Goal: Task Accomplishment & Management: Manage account settings

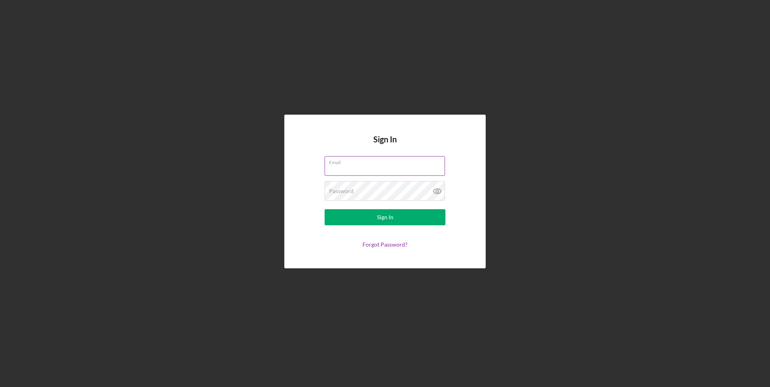
type input "p"
type input "[EMAIL_ADDRESS][DOMAIN_NAME]"
click at [378, 186] on label "Password" at bounding box center [387, 186] width 116 height 9
click at [435, 190] on icon at bounding box center [437, 191] width 20 height 20
click at [325, 209] on button "Sign In" at bounding box center [385, 217] width 121 height 16
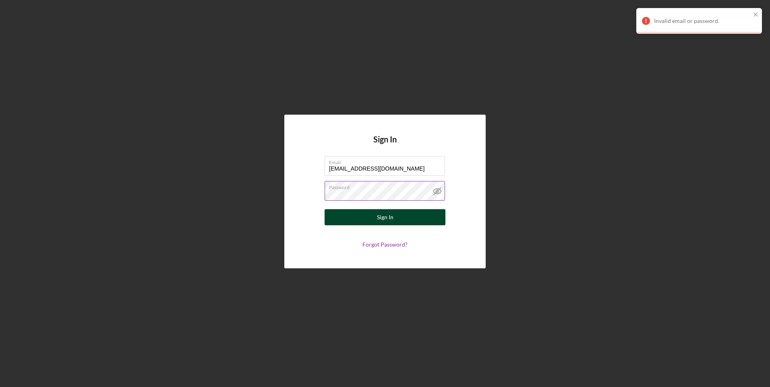
click at [348, 212] on button "Sign In" at bounding box center [385, 217] width 121 height 16
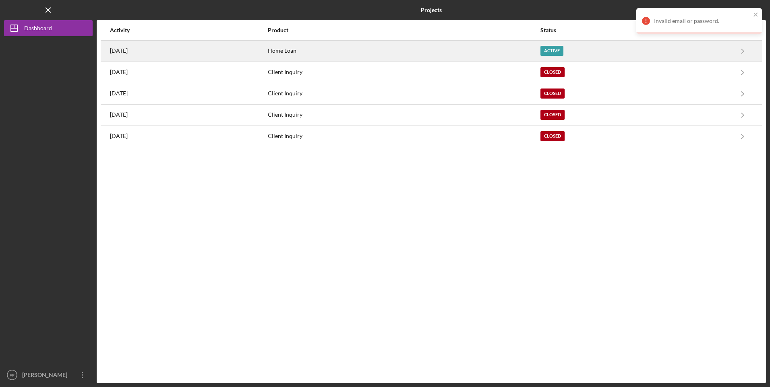
click at [518, 48] on div "Home Loan" at bounding box center [404, 51] width 272 height 20
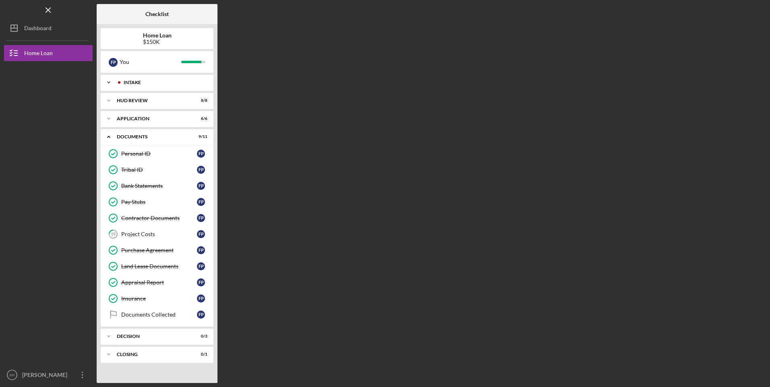
click at [122, 90] on div "Icon/Expander Intake 8 / 8" at bounding box center [157, 83] width 113 height 16
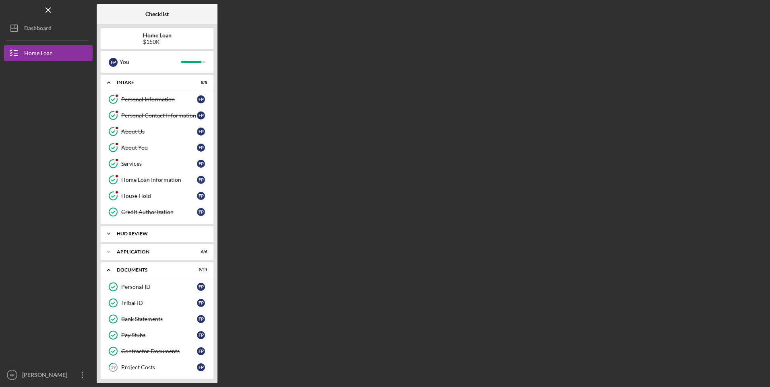
click at [145, 230] on div "Icon/Expander HUD Review 8 / 8" at bounding box center [157, 234] width 113 height 16
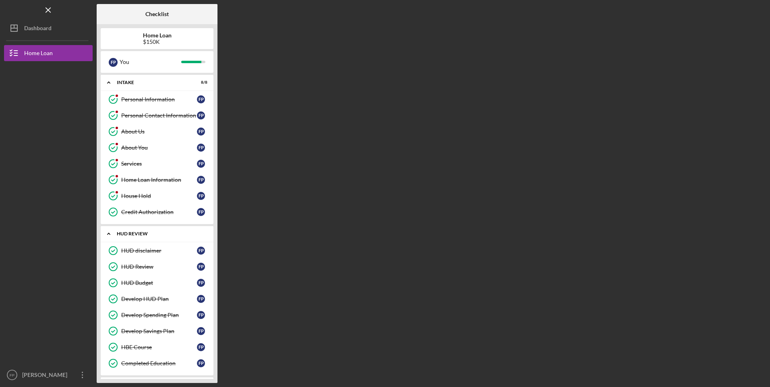
click at [145, 230] on div "Icon/Expander HUD Review 8 / 8" at bounding box center [157, 234] width 113 height 17
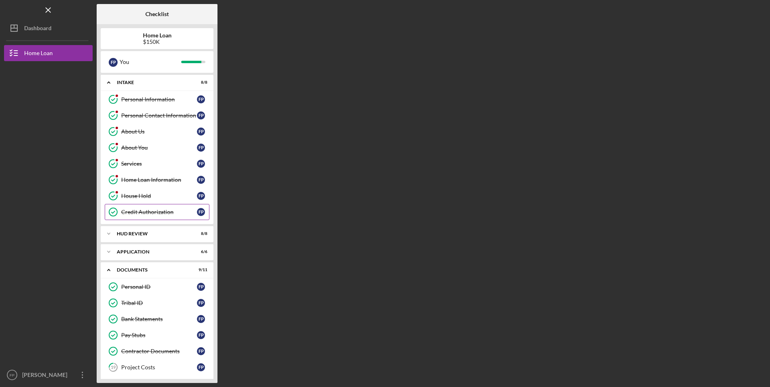
click at [132, 214] on div "Credit Authorization" at bounding box center [159, 212] width 76 height 6
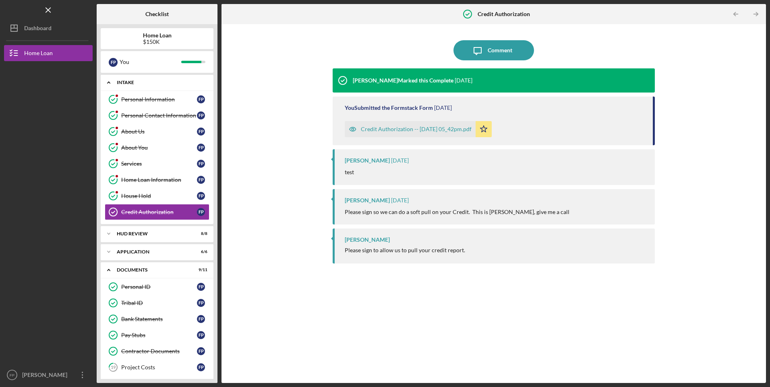
click at [130, 83] on div "Intake" at bounding box center [160, 82] width 87 height 5
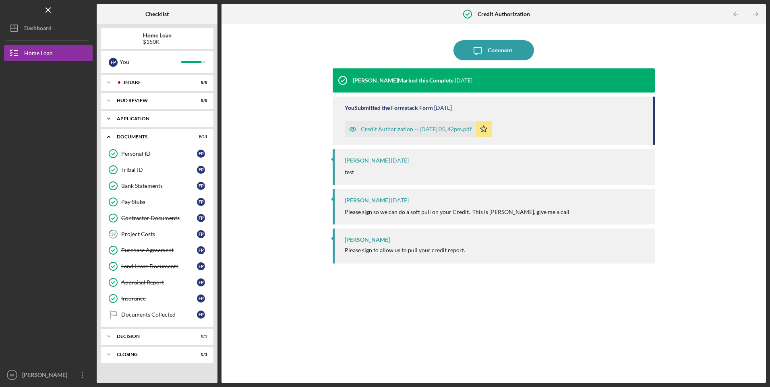
click at [128, 123] on div "Icon/Expander Application 6 / 6" at bounding box center [157, 119] width 113 height 16
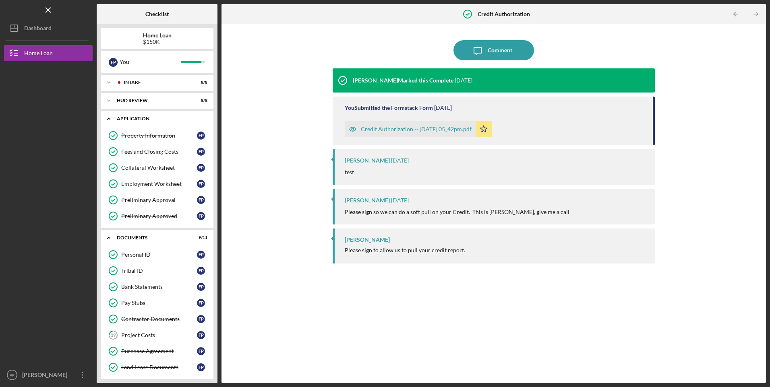
click at [128, 123] on div "Icon/Expander Application 6 / 6" at bounding box center [157, 119] width 113 height 17
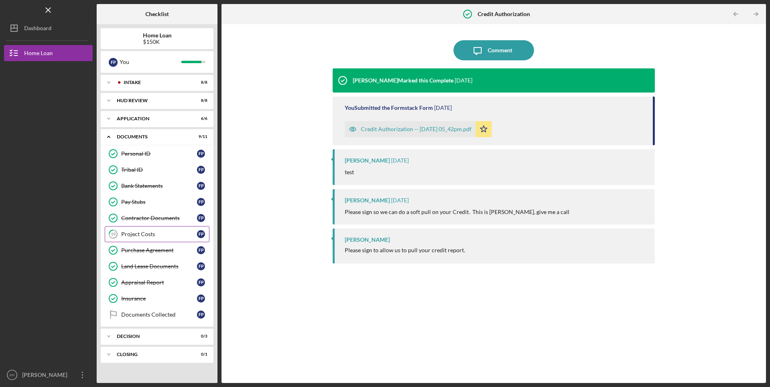
click at [143, 238] on link "19 Project Costs F P" at bounding box center [157, 234] width 105 height 16
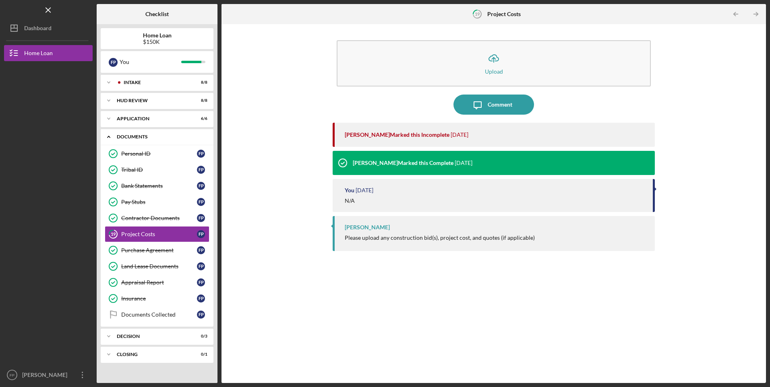
click at [111, 139] on icon "Icon/Expander" at bounding box center [109, 137] width 16 height 16
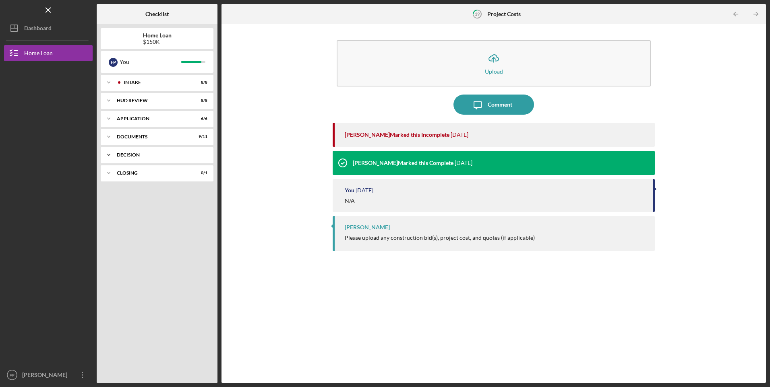
click at [111, 155] on icon "Icon/Expander" at bounding box center [109, 155] width 16 height 16
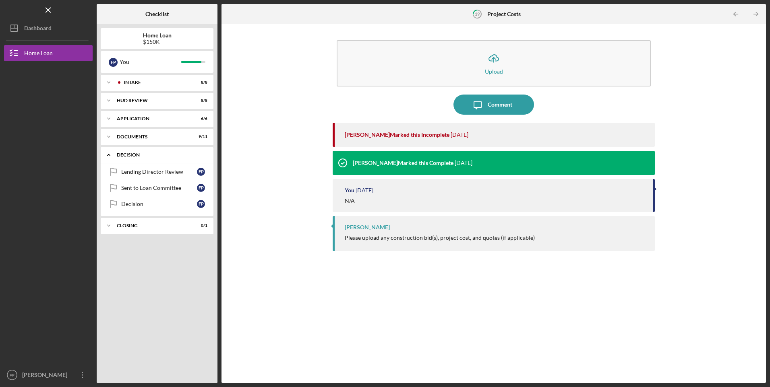
click at [111, 155] on icon "Icon/Expander" at bounding box center [109, 155] width 16 height 16
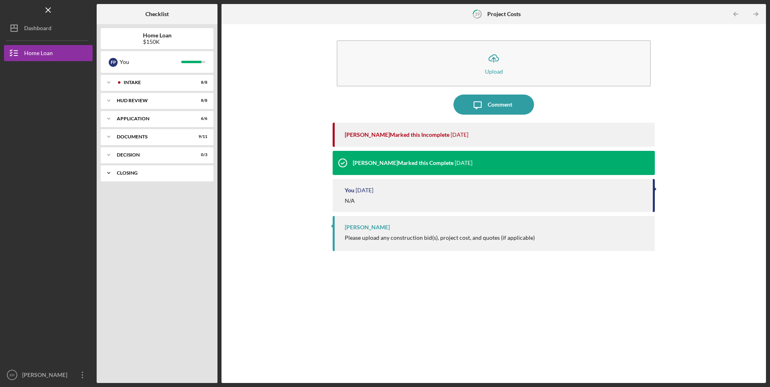
click at [114, 171] on icon "Icon/Expander" at bounding box center [109, 173] width 16 height 16
click at [122, 153] on div "Decision" at bounding box center [160, 155] width 87 height 5
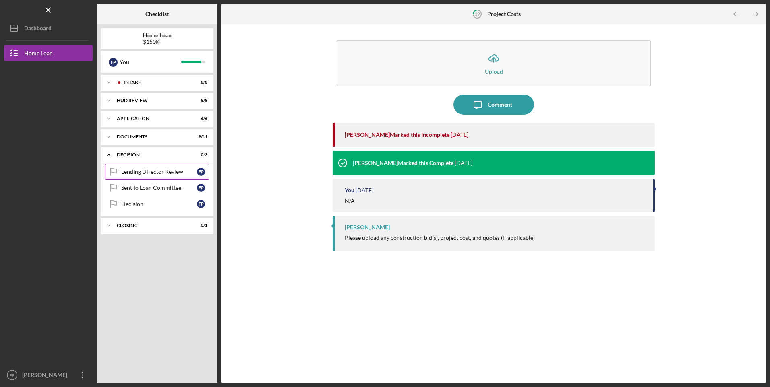
click at [135, 172] on div "Lending Director Review" at bounding box center [159, 172] width 76 height 6
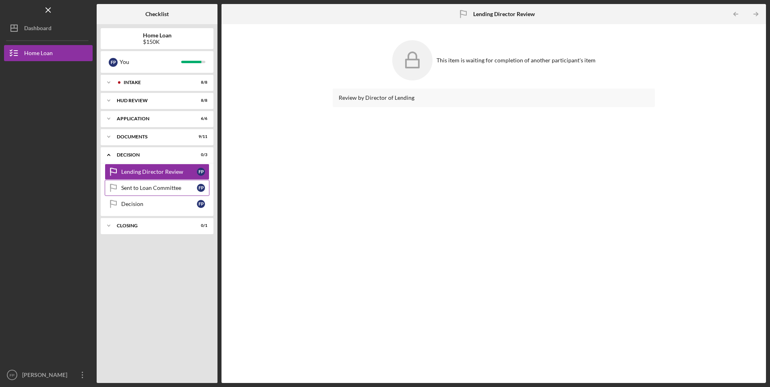
click at [134, 180] on link "Sent to Loan Committee Sent to Loan Committee F P" at bounding box center [157, 188] width 105 height 16
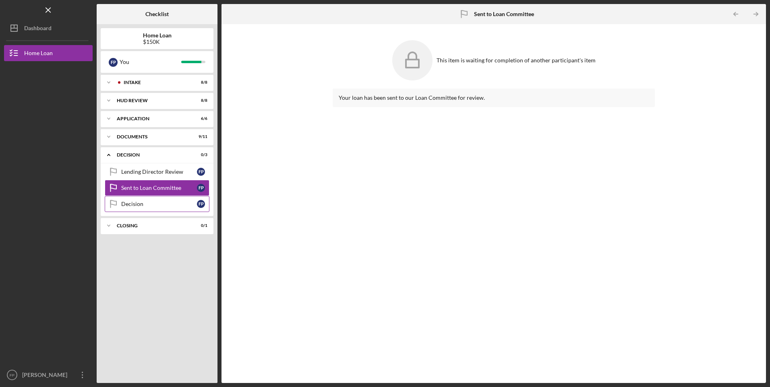
click at [131, 204] on div "Decision" at bounding box center [159, 204] width 76 height 6
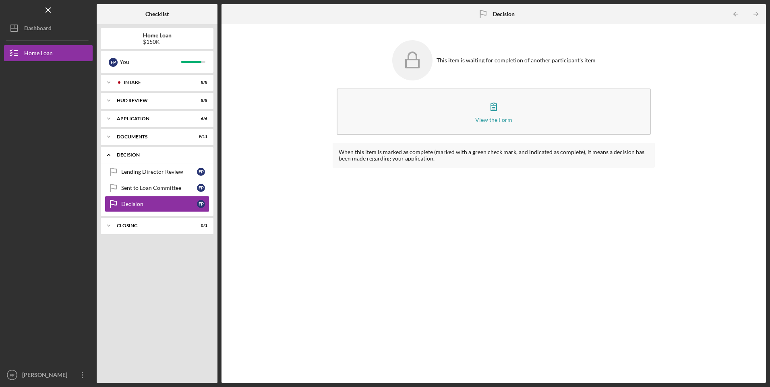
click at [131, 151] on div "Icon/Expander Decision 0 / 3" at bounding box center [157, 155] width 113 height 17
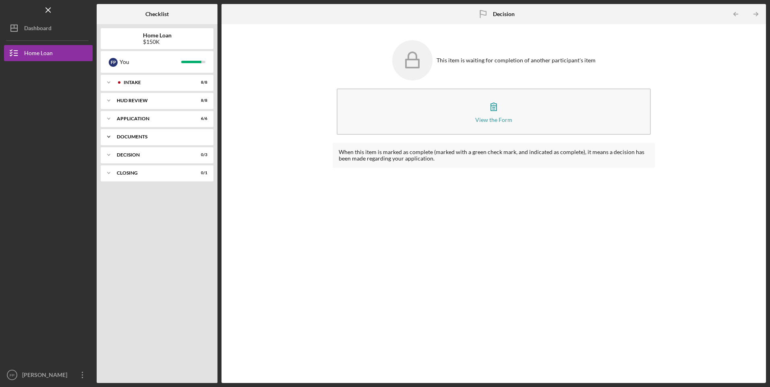
click at [116, 135] on icon "Icon/Expander" at bounding box center [109, 137] width 16 height 16
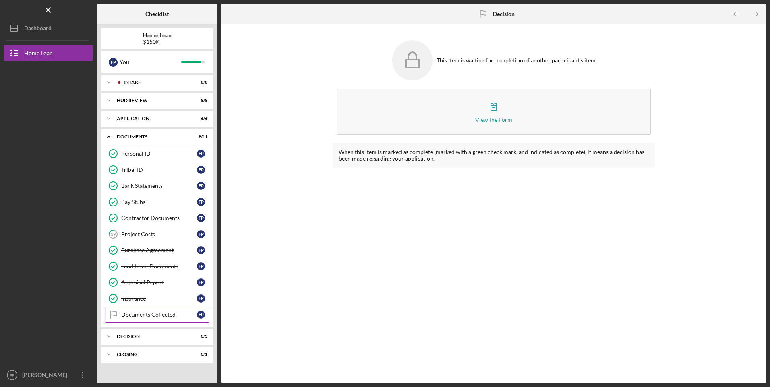
click at [125, 316] on div "Documents Collected" at bounding box center [159, 315] width 76 height 6
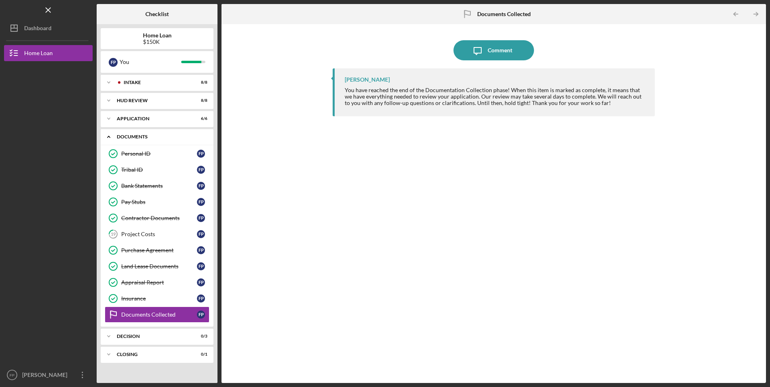
click at [119, 130] on div "Icon/Expander Documents 9 / 11" at bounding box center [157, 137] width 113 height 17
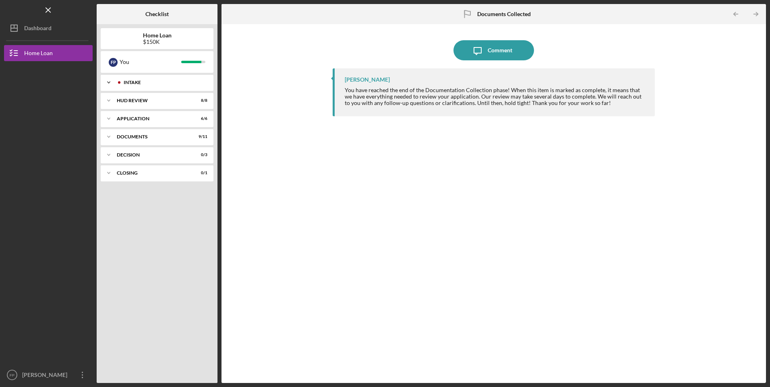
click at [142, 85] on div "Intake" at bounding box center [162, 82] width 91 height 5
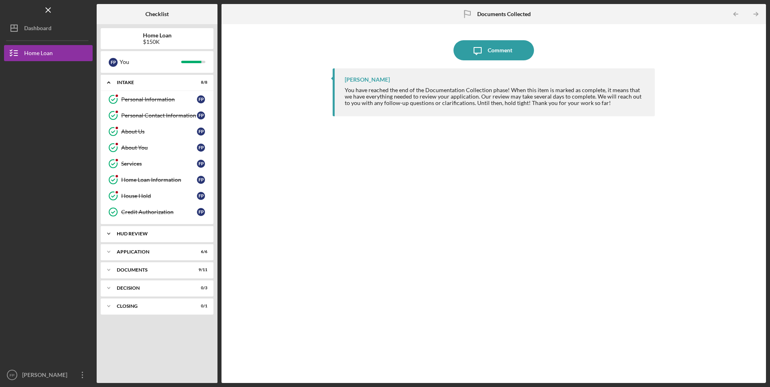
click at [153, 237] on div "Icon/Expander HUD Review 8 / 8" at bounding box center [157, 234] width 113 height 16
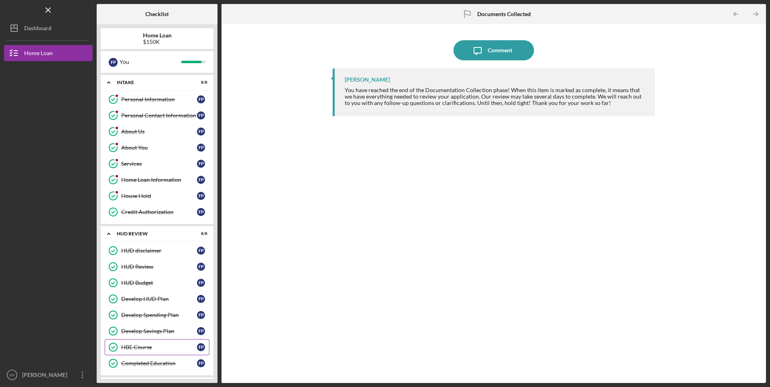
drag, startPoint x: 146, startPoint y: 357, endPoint x: 145, endPoint y: 348, distance: 9.3
click at [145, 348] on div "HUD disclaimer HUD disclaimer F P HUD Review HUD Review F P HUD Budget HUD Budg…" at bounding box center [157, 309] width 113 height 133
click at [145, 348] on div "HBE Course" at bounding box center [159, 347] width 76 height 6
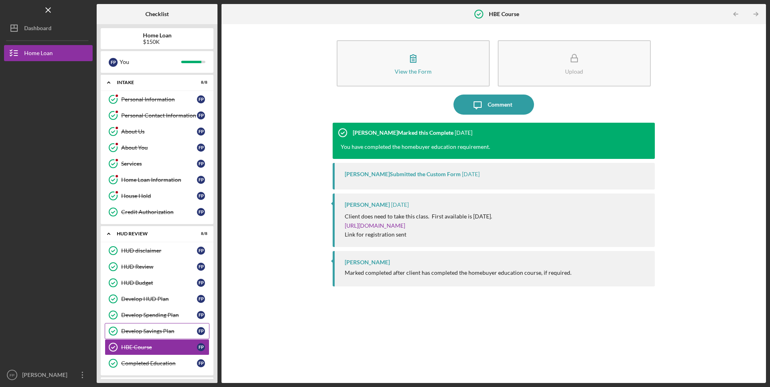
click at [145, 337] on link "Develop Savings Plan Develop Savings Plan F P" at bounding box center [157, 331] width 105 height 16
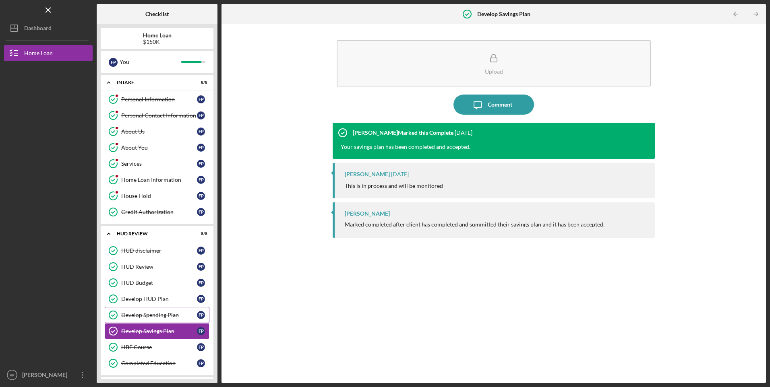
click at [147, 319] on link "Develop Spending Plan Develop Spending Plan F P" at bounding box center [157, 315] width 105 height 16
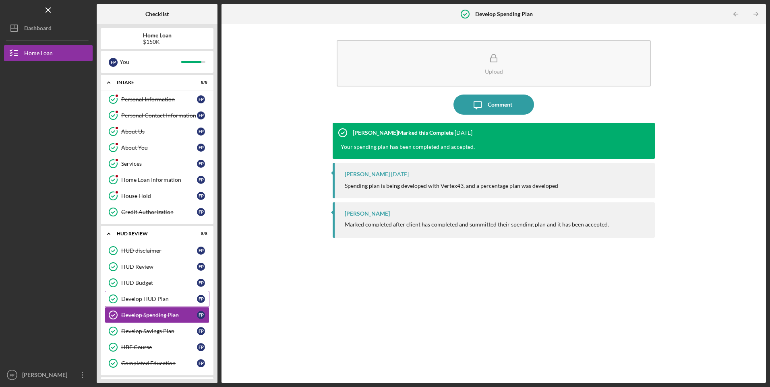
click at [150, 298] on div "Develop HUD Plan" at bounding box center [159, 299] width 76 height 6
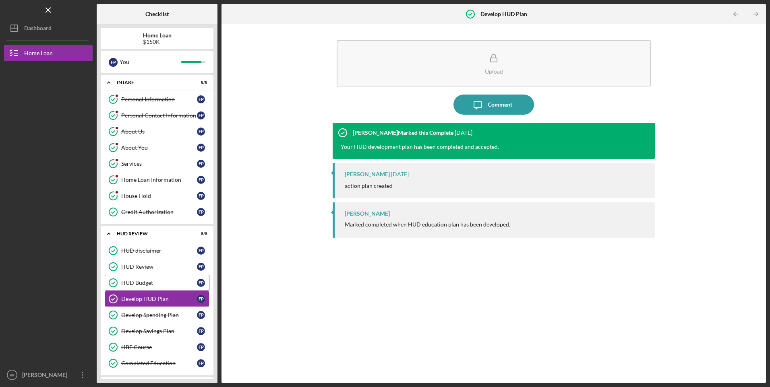
click at [151, 284] on div "HUD Budget" at bounding box center [159, 283] width 76 height 6
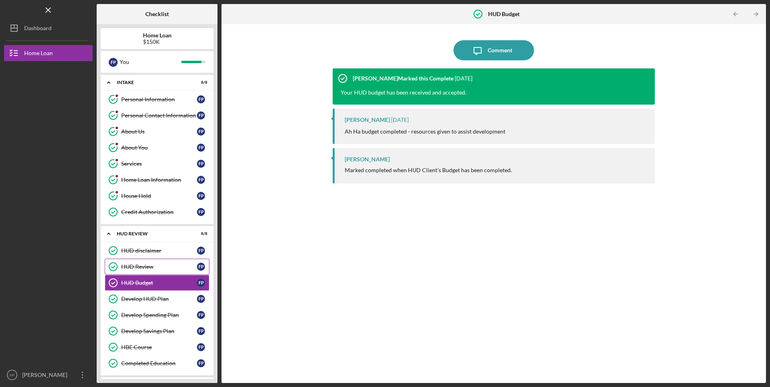
click at [155, 266] on div "HUD Review" at bounding box center [159, 267] width 76 height 6
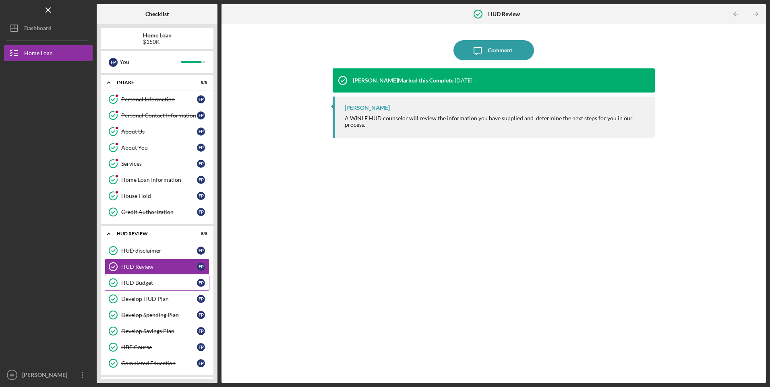
click at [150, 282] on div "HUD Budget" at bounding box center [159, 283] width 76 height 6
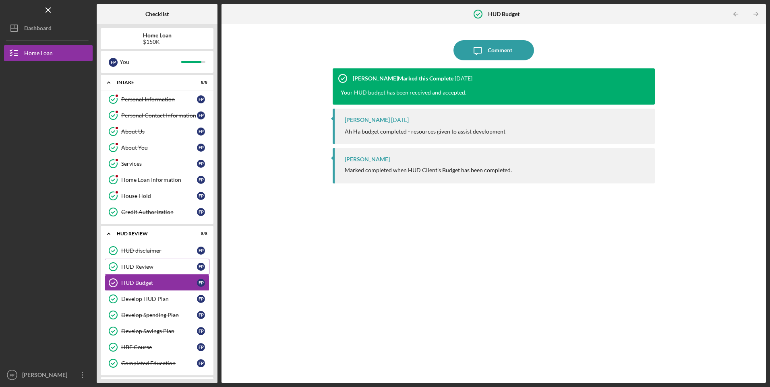
click at [146, 270] on div "HUD Review" at bounding box center [159, 267] width 76 height 6
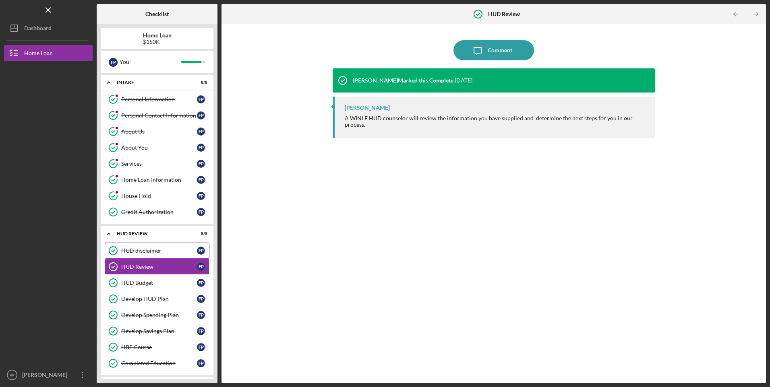
click at [142, 252] on div "HUD disclaimer" at bounding box center [159, 251] width 76 height 6
